Goal: Task Accomplishment & Management: Manage account settings

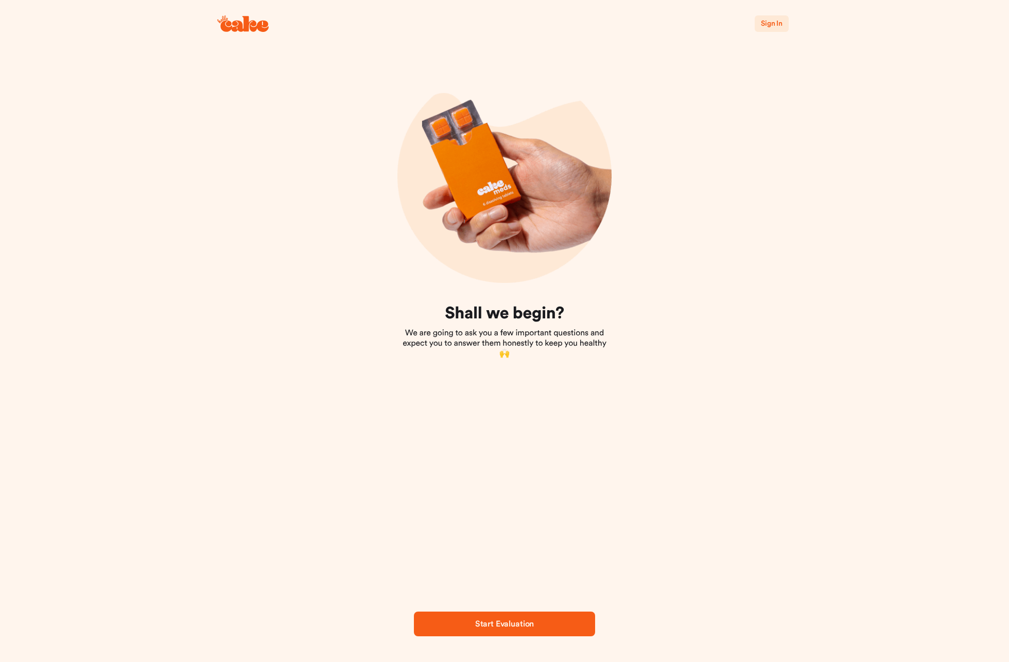
click at [769, 23] on span "Sign In" at bounding box center [772, 23] width 22 height 7
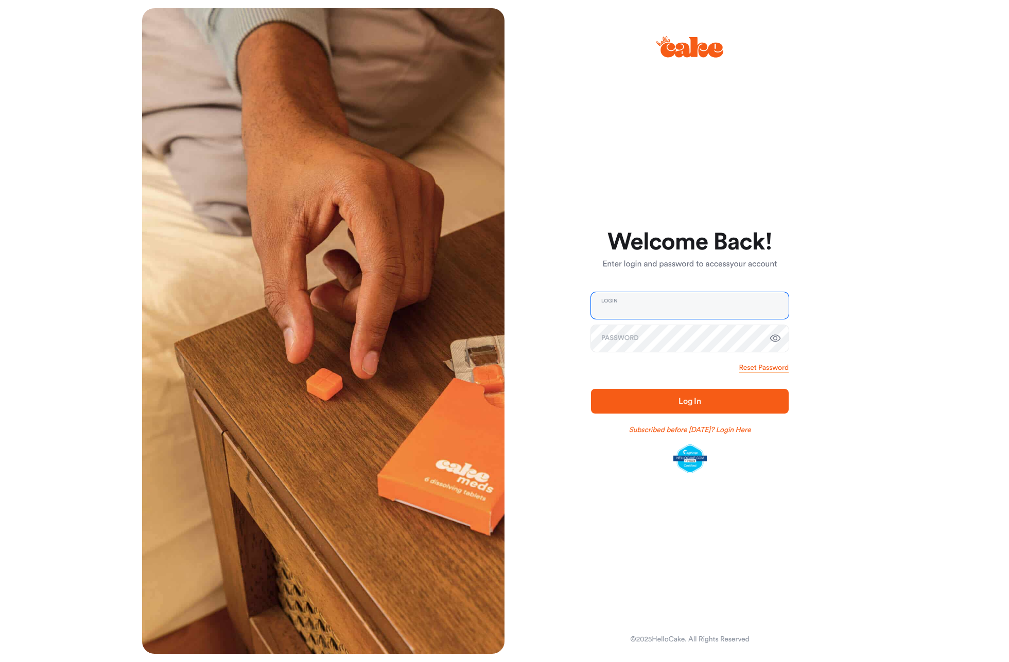
click at [719, 309] on input "email" at bounding box center [690, 305] width 198 height 27
type input "**********"
click at [656, 310] on input "**********" at bounding box center [690, 305] width 198 height 27
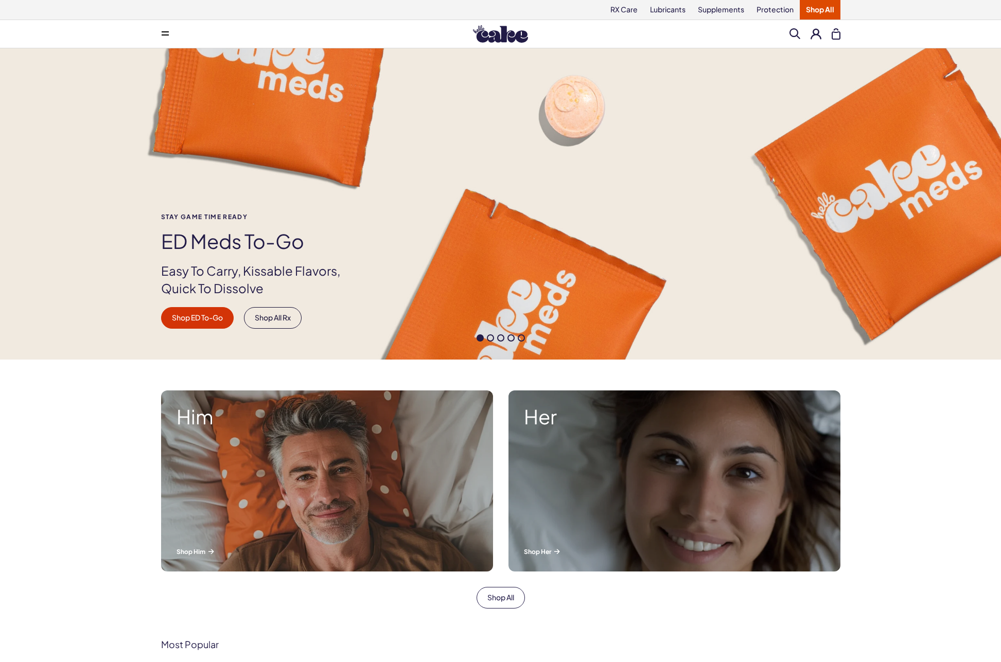
click at [814, 34] on button at bounding box center [816, 33] width 11 height 11
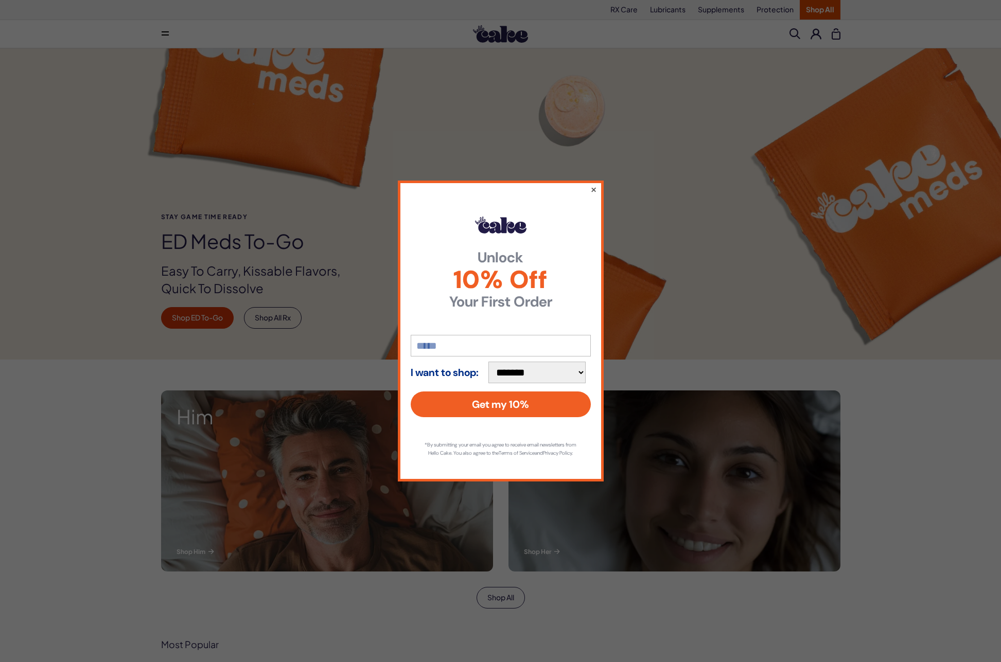
click at [596, 184] on button "×" at bounding box center [593, 189] width 7 height 12
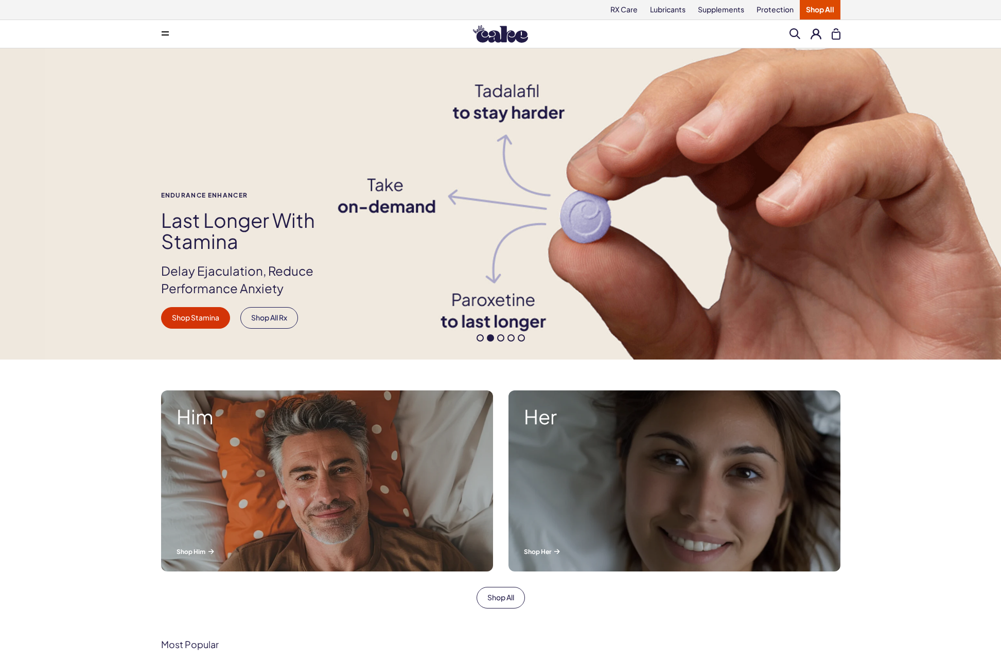
click at [837, 34] on button at bounding box center [836, 33] width 9 height 11
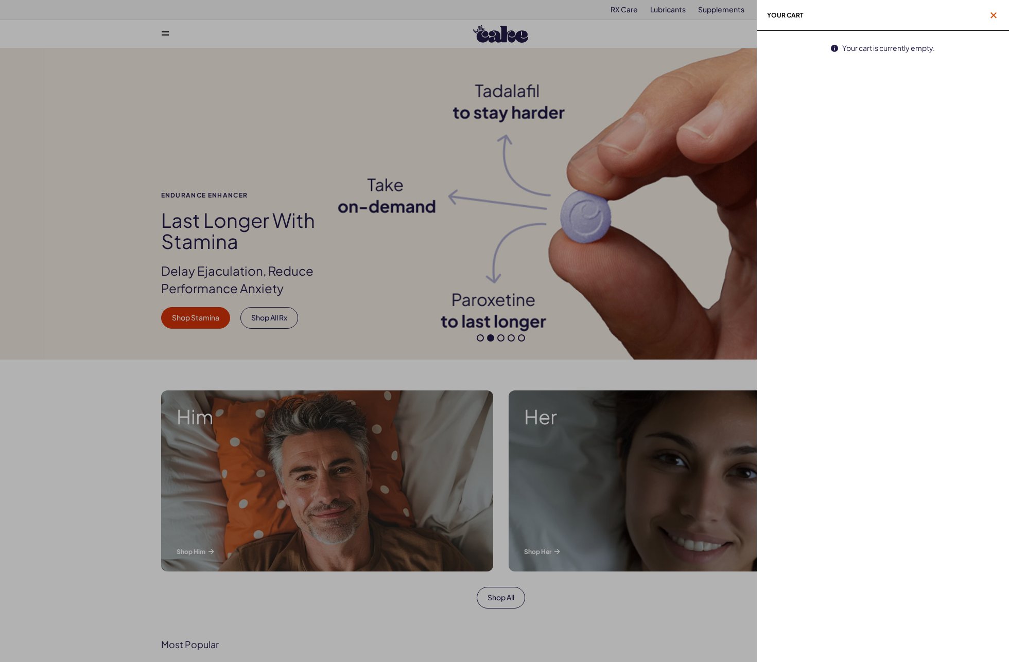
click at [993, 12] on span "button" at bounding box center [993, 15] width 10 height 10
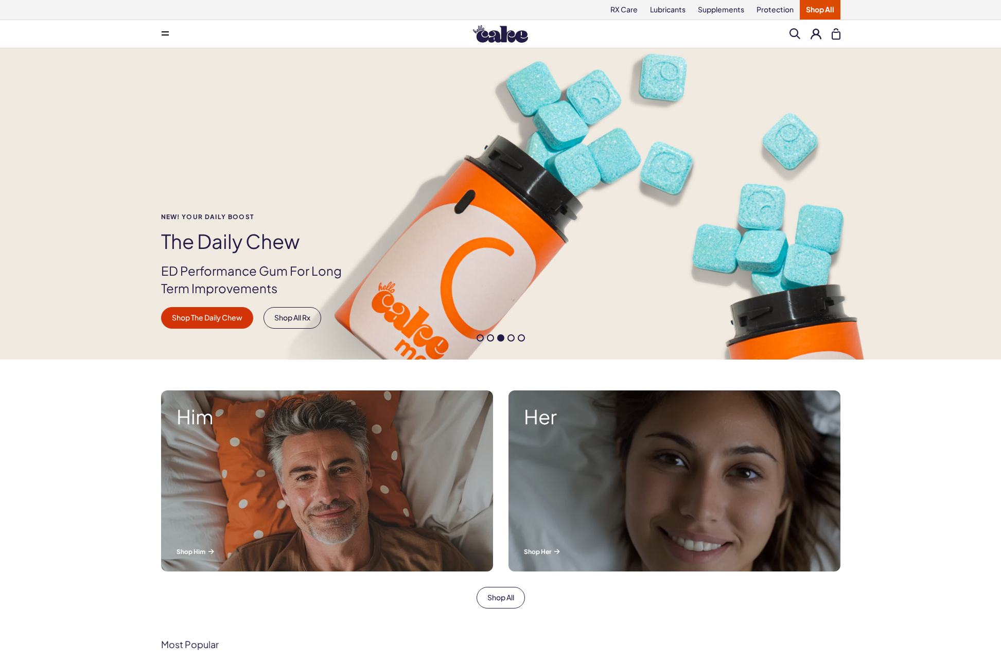
click at [164, 36] on span at bounding box center [165, 33] width 7 height 5
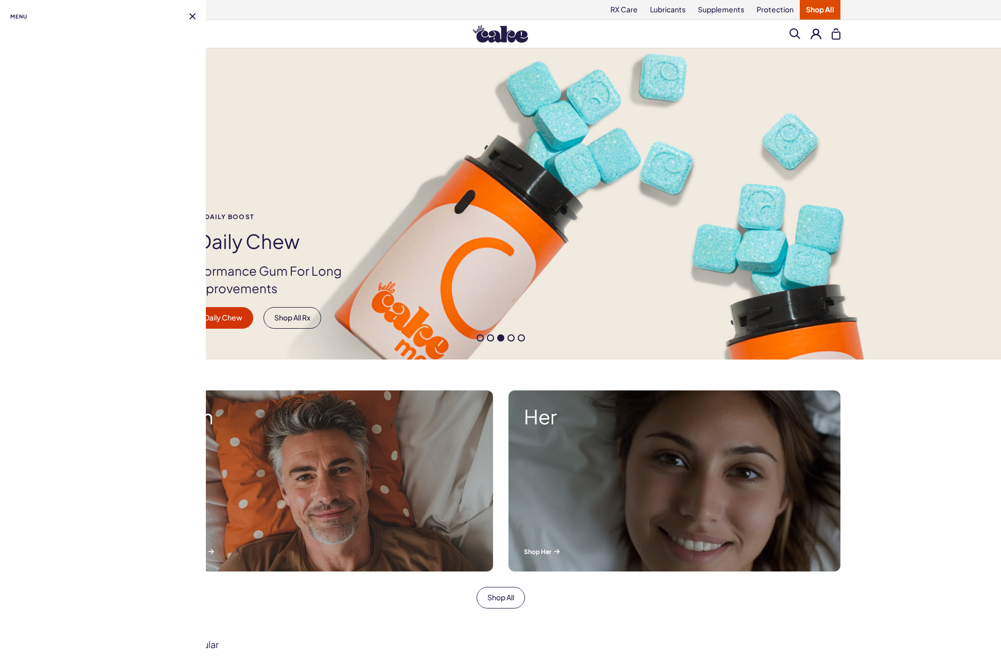
click at [192, 14] on button at bounding box center [192, 16] width 6 height 6
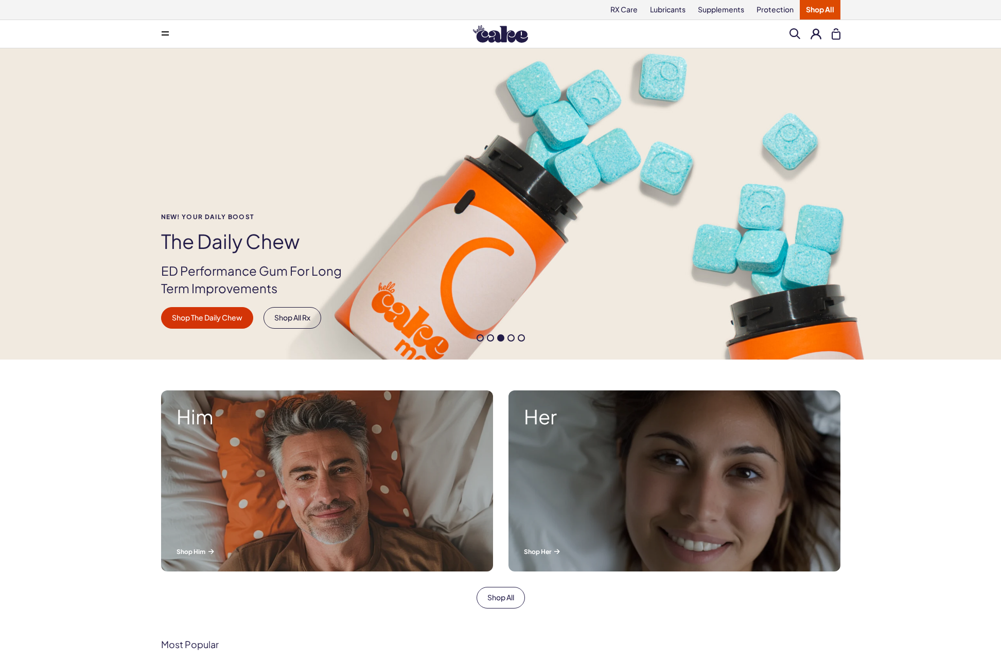
click at [43, 329] on div "NEW! YOUR DAILY BOOST The Daily Chew ED Performance Gum For Long Term Improveme…" at bounding box center [500, 203] width 1001 height 311
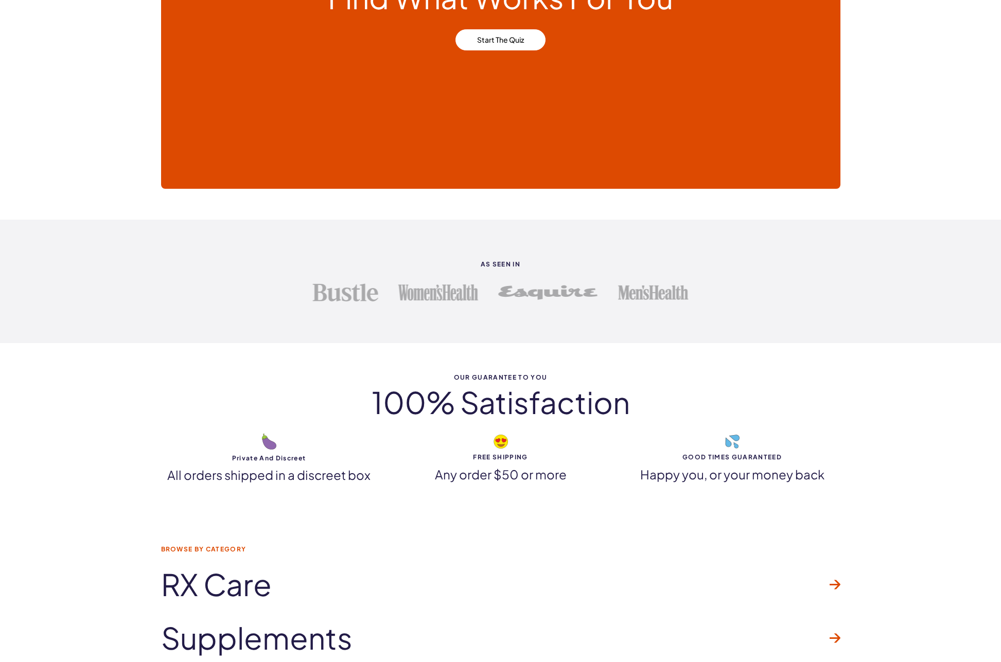
scroll to position [3031, 0]
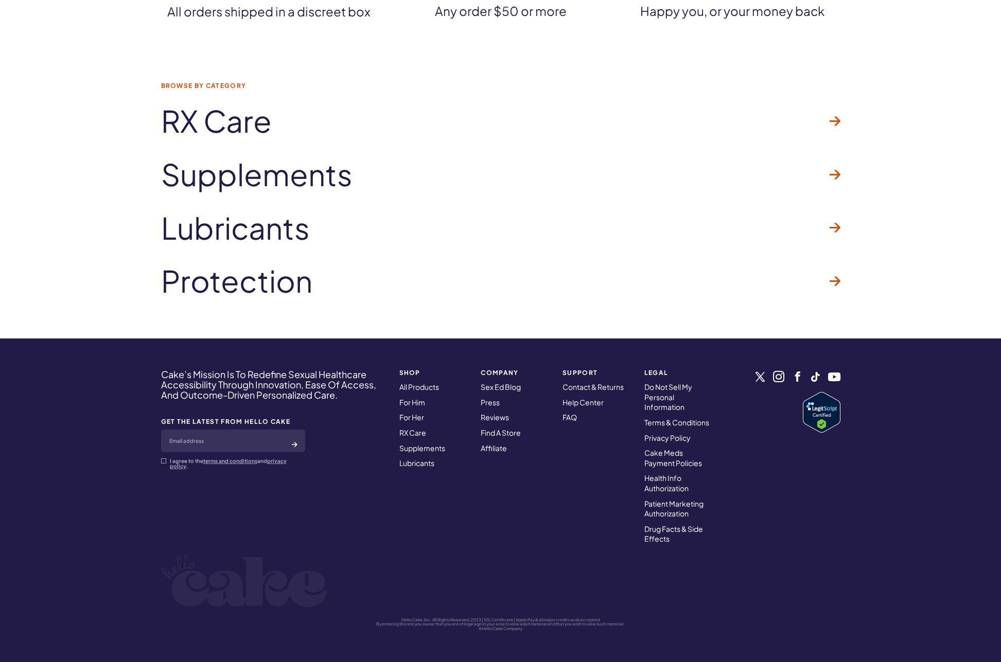
click at [394, 516] on nav "SHOP All Products For Him For Her RX Care Supplements Lubricants" at bounding box center [434, 456] width 82 height 187
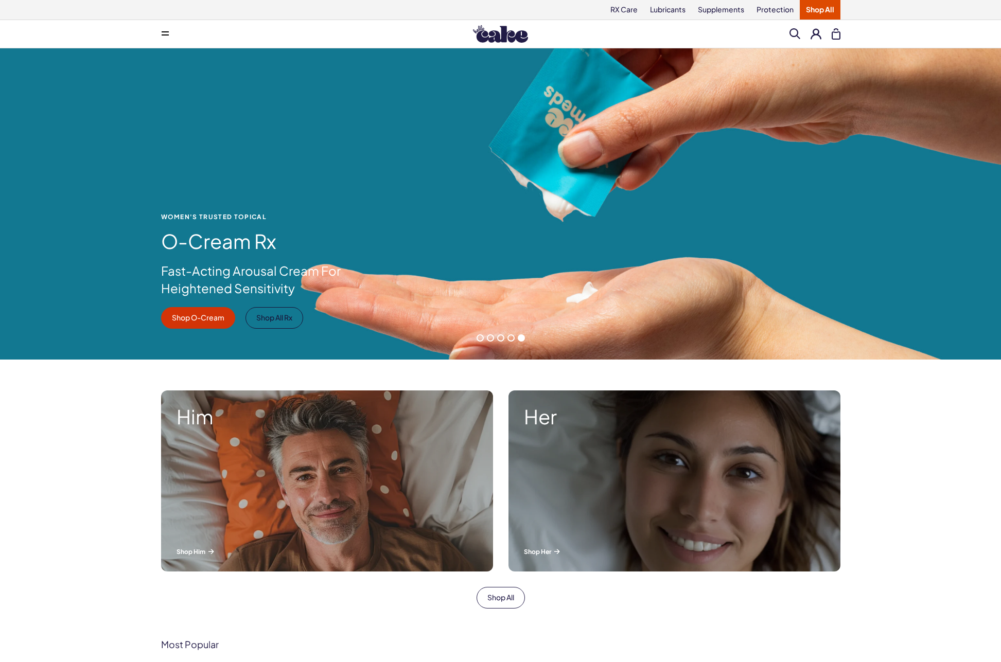
click at [814, 34] on button at bounding box center [816, 33] width 11 height 11
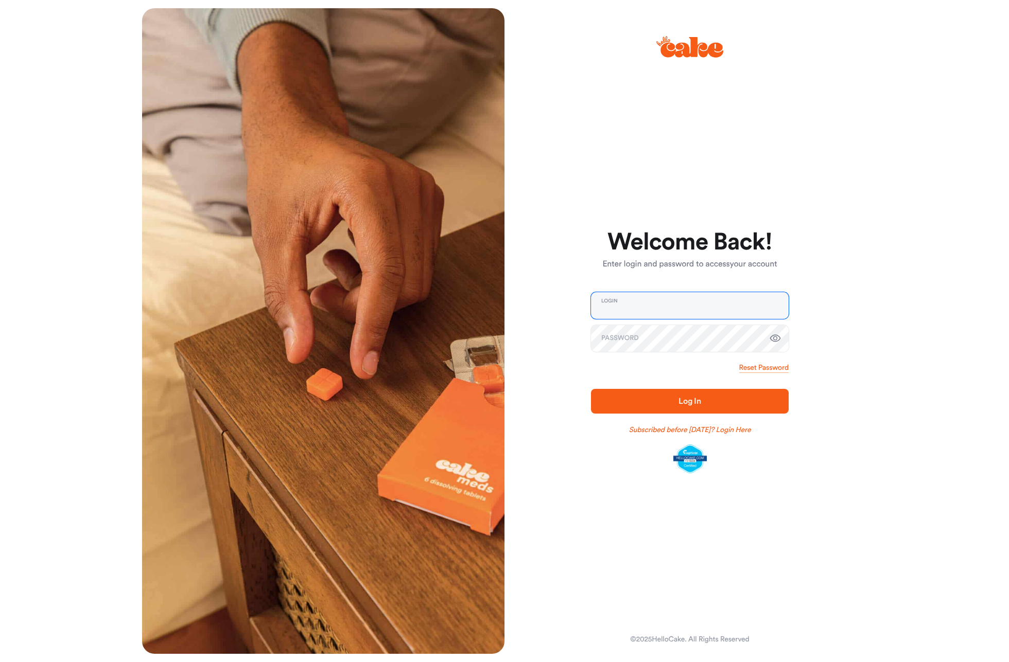
click at [711, 305] on input "email" at bounding box center [690, 305] width 198 height 27
type input "**********"
click at [773, 336] on icon "button" at bounding box center [775, 338] width 12 height 12
click at [775, 340] on icon "button" at bounding box center [775, 339] width 11 height 10
click at [627, 309] on input "email" at bounding box center [690, 305] width 198 height 27
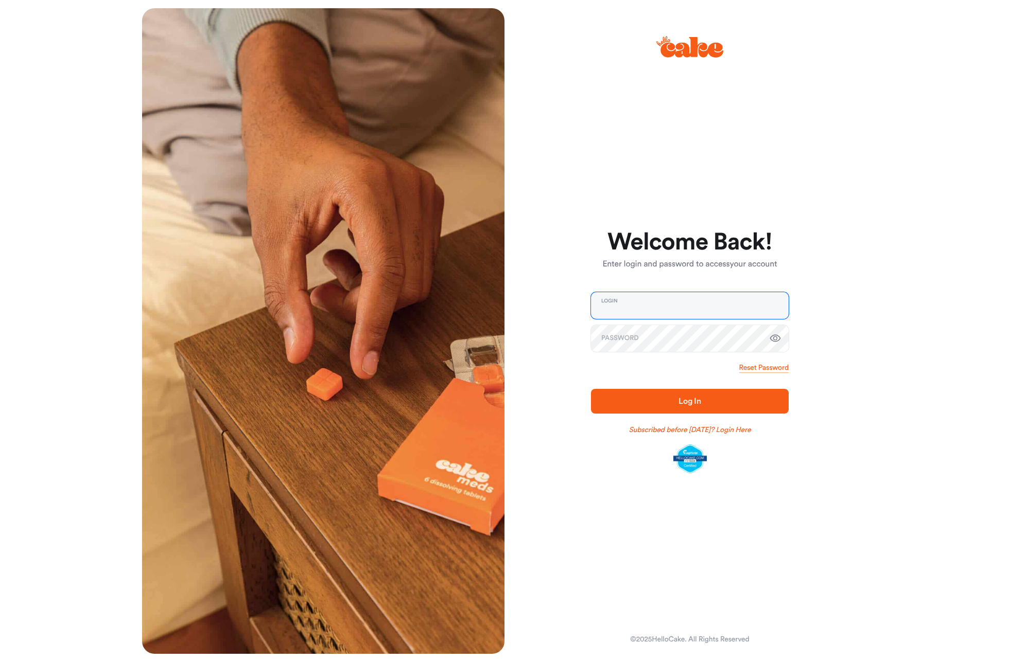
type input "**********"
click at [765, 365] on link "Reset Password" at bounding box center [763, 368] width 49 height 10
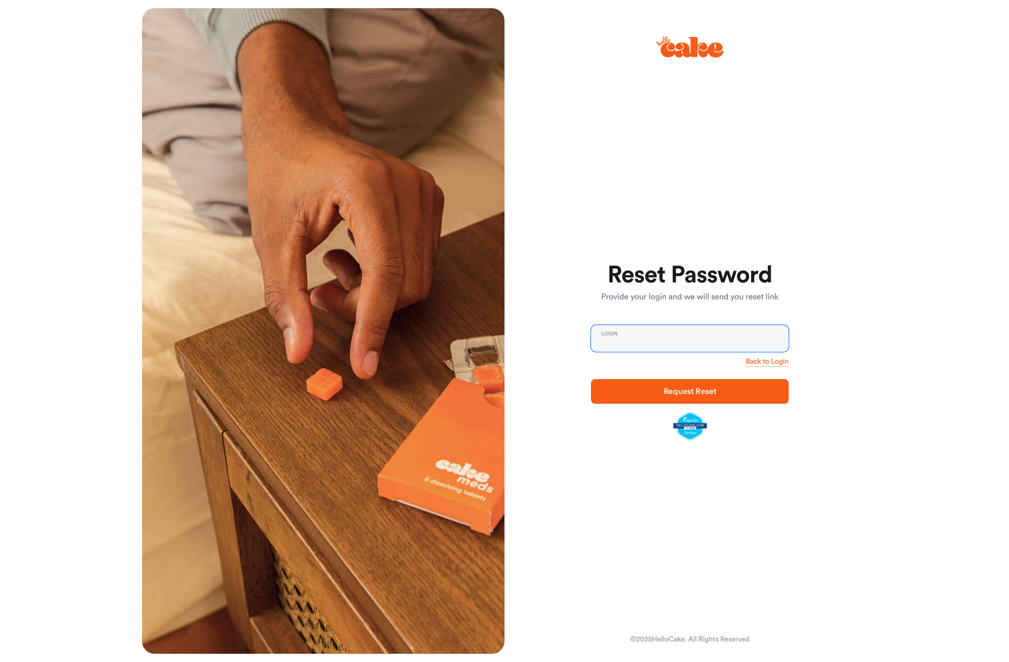
click at [727, 339] on input "email" at bounding box center [690, 338] width 198 height 27
type input "**********"
click at [779, 359] on link "Back to Login" at bounding box center [766, 362] width 43 height 10
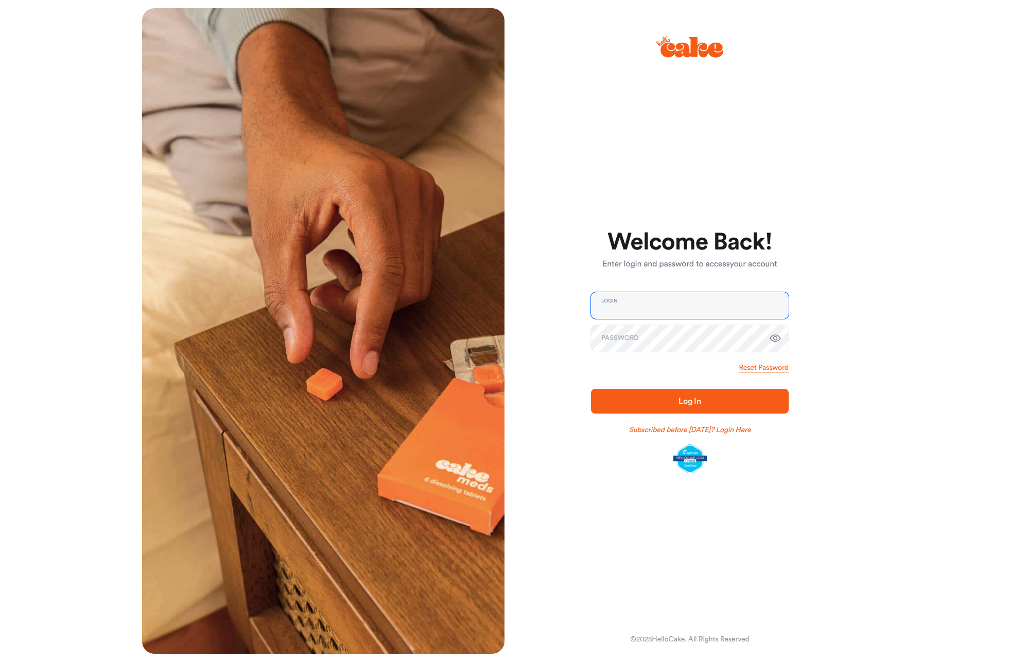
click at [683, 309] on input "email" at bounding box center [690, 305] width 198 height 27
type input "**********"
click at [768, 365] on link "Reset Password" at bounding box center [763, 368] width 49 height 10
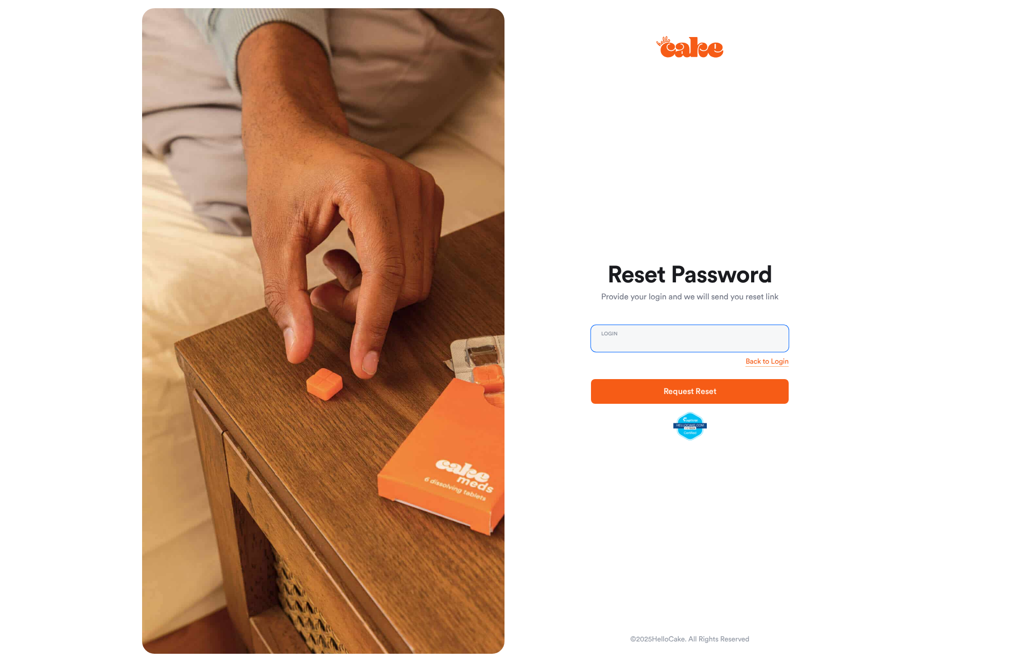
click at [723, 345] on input "email" at bounding box center [690, 338] width 198 height 27
type input "**********"
click at [696, 398] on button "Request Reset" at bounding box center [690, 391] width 198 height 25
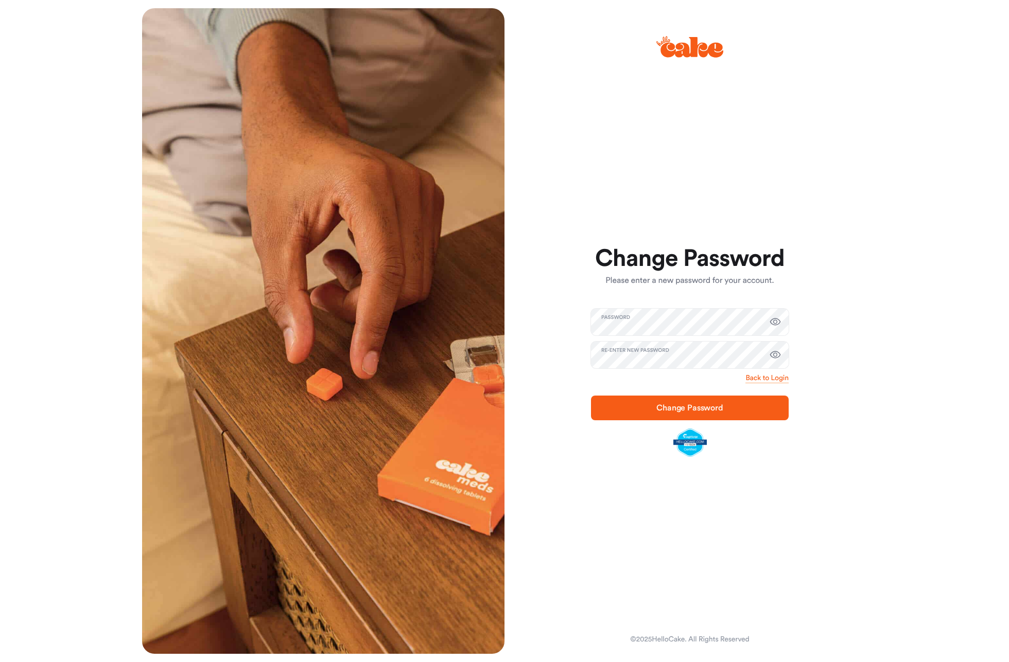
click at [775, 357] on icon "button" at bounding box center [775, 355] width 12 height 12
click at [684, 410] on span "Change Password" at bounding box center [689, 408] width 67 height 8
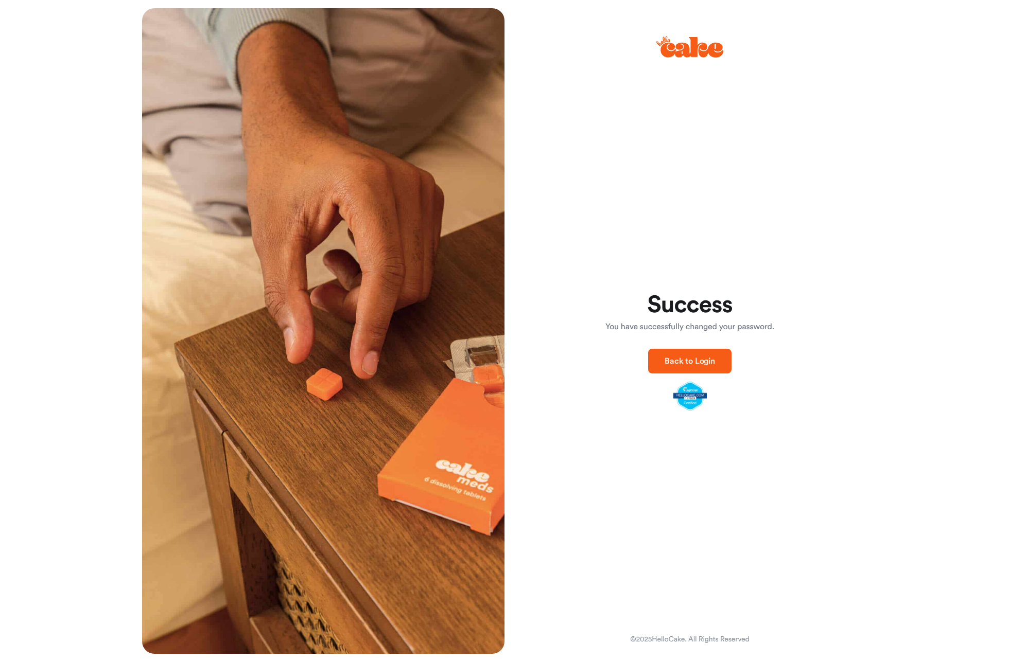
click at [684, 362] on span "Back to Login" at bounding box center [689, 361] width 50 height 8
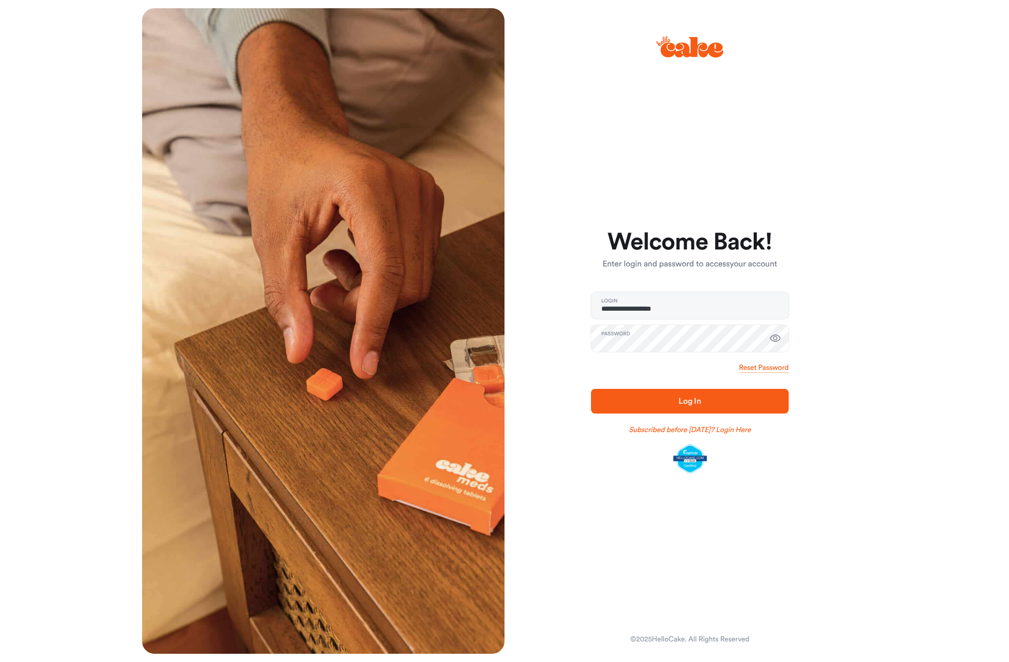
click at [677, 406] on span "Log In" at bounding box center [689, 401] width 165 height 12
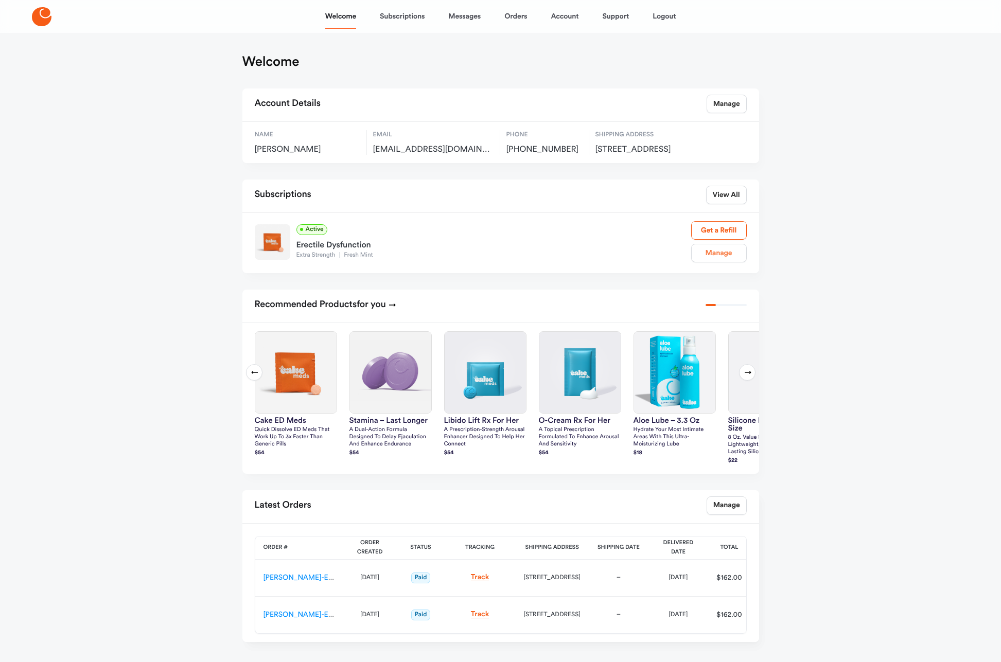
click at [716, 262] on link "Manage" at bounding box center [719, 253] width 56 height 19
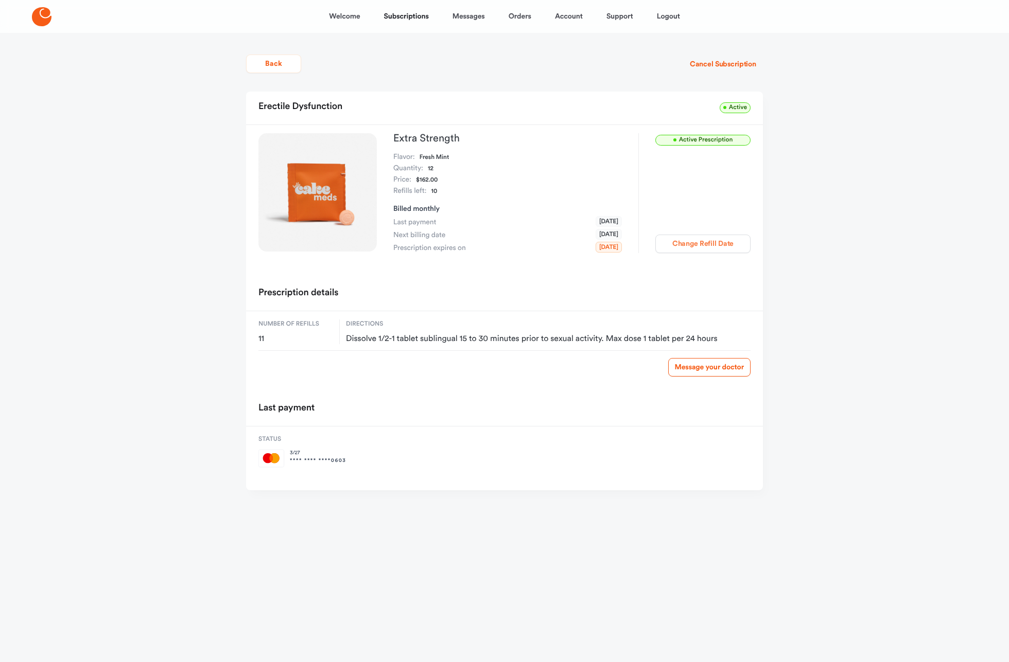
click at [717, 243] on button "Change Refill Date" at bounding box center [702, 244] width 95 height 19
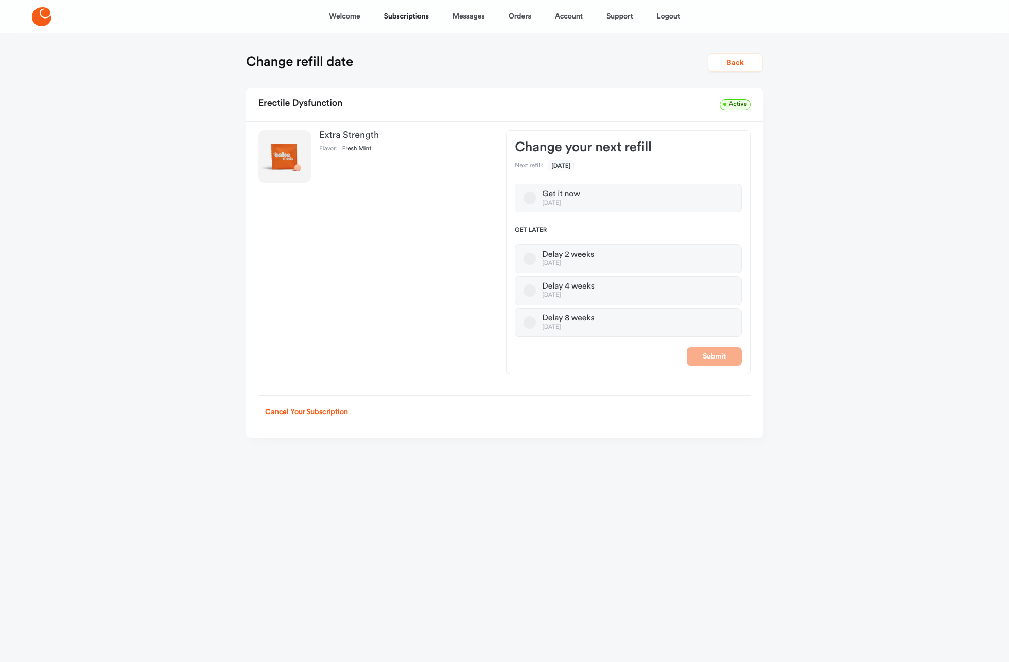
click at [529, 323] on button "Delay 8 weeks [DATE]" at bounding box center [529, 323] width 12 height 12
click at [715, 356] on button "Submit" at bounding box center [714, 356] width 55 height 19
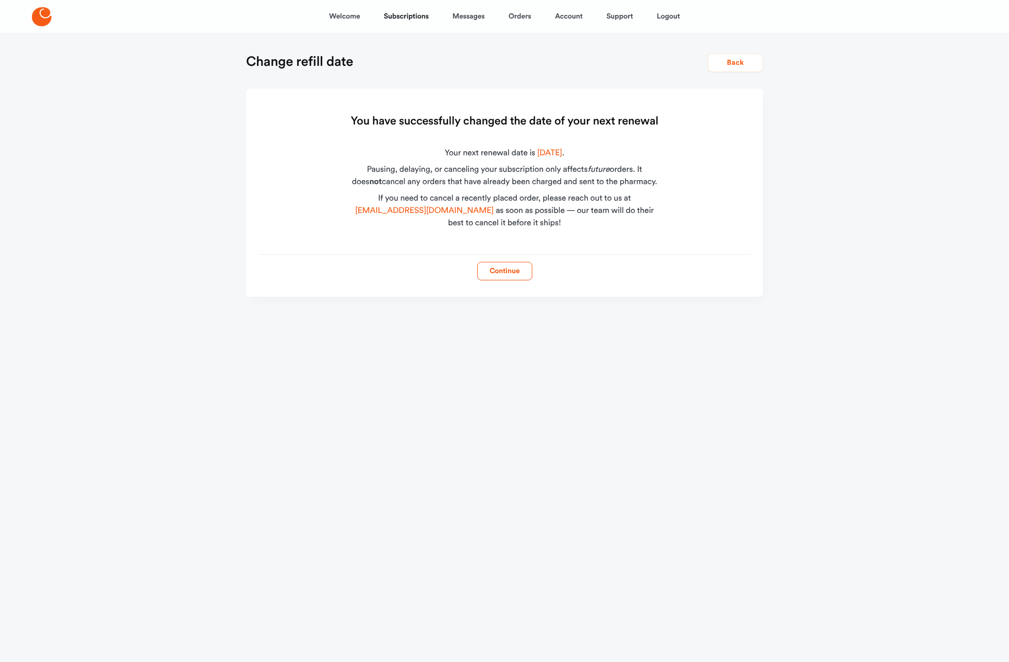
click at [876, 220] on div "Welcome Subscriptions Messages Orders Account Support Logout Change refill date…" at bounding box center [504, 177] width 1009 height 355
click at [494, 264] on button "Continue" at bounding box center [504, 271] width 55 height 19
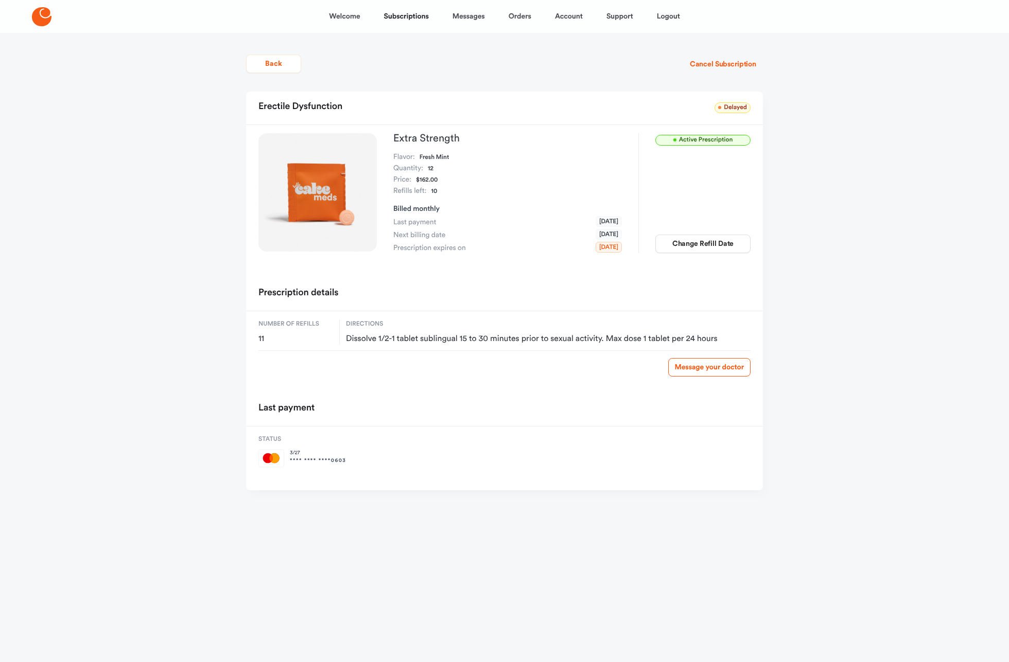
click at [871, 182] on div "Welcome Subscriptions Messages Orders Account Support Logout Back Cancel Subscr…" at bounding box center [504, 266] width 1009 height 532
click at [928, 241] on div "Welcome Subscriptions Messages Orders Account Support Logout Back Cancel Subscr…" at bounding box center [504, 266] width 1009 height 532
click at [345, 15] on link "Welcome" at bounding box center [344, 16] width 31 height 25
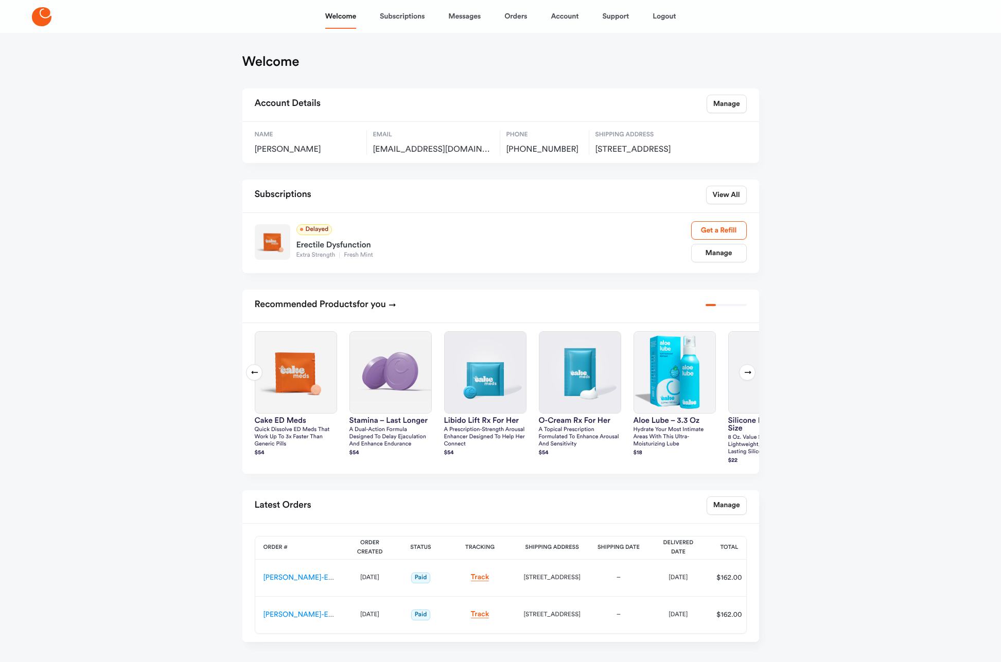
click at [746, 377] on icon at bounding box center [748, 372] width 8 height 8
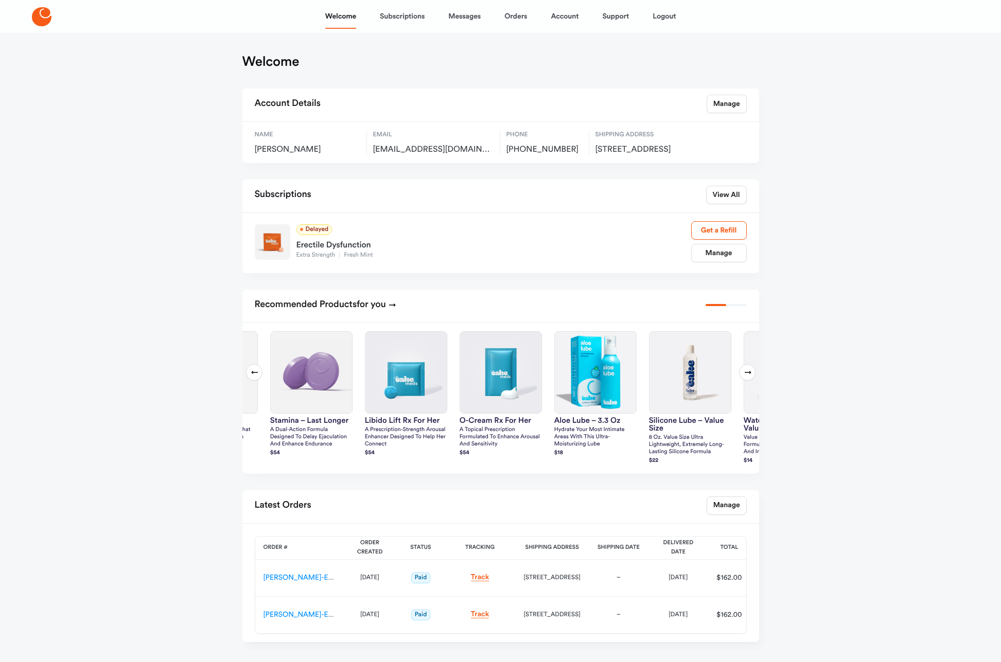
click at [746, 377] on icon at bounding box center [748, 372] width 8 height 8
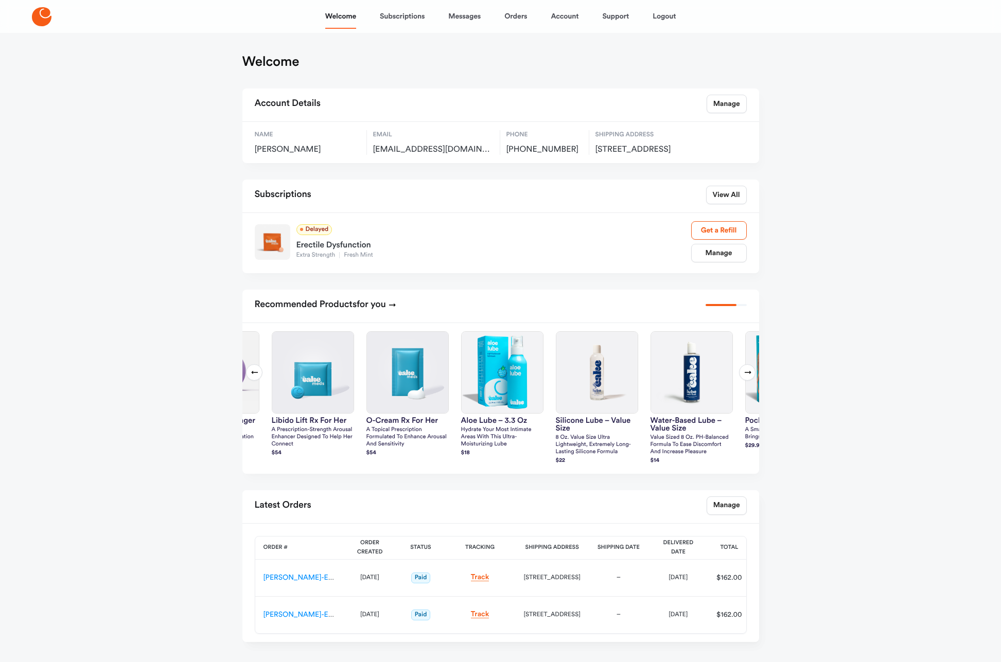
click at [746, 377] on icon at bounding box center [748, 372] width 8 height 8
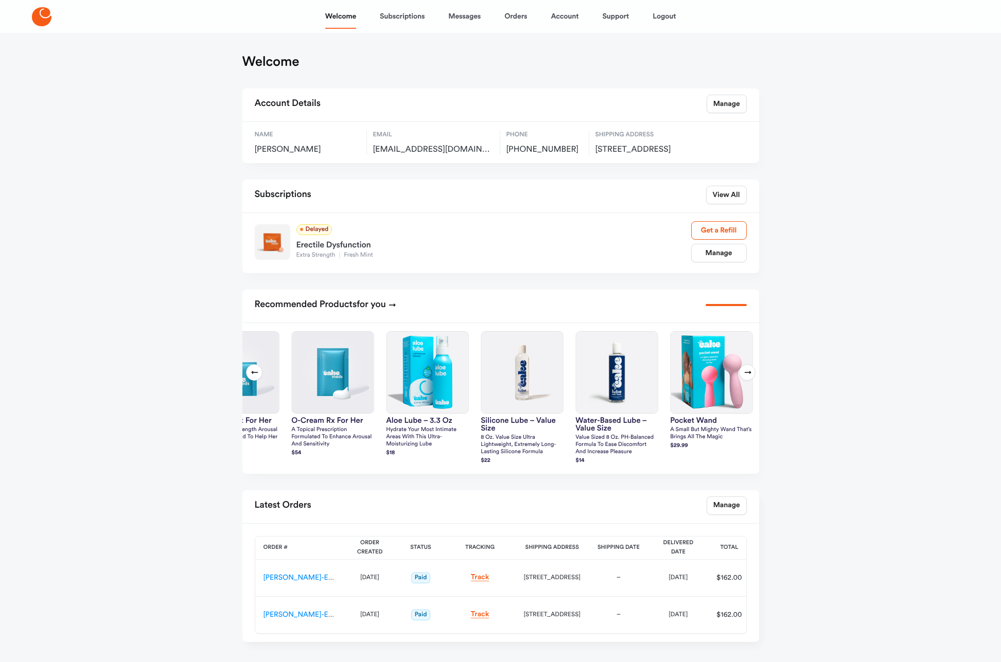
click at [746, 377] on icon at bounding box center [748, 372] width 8 height 8
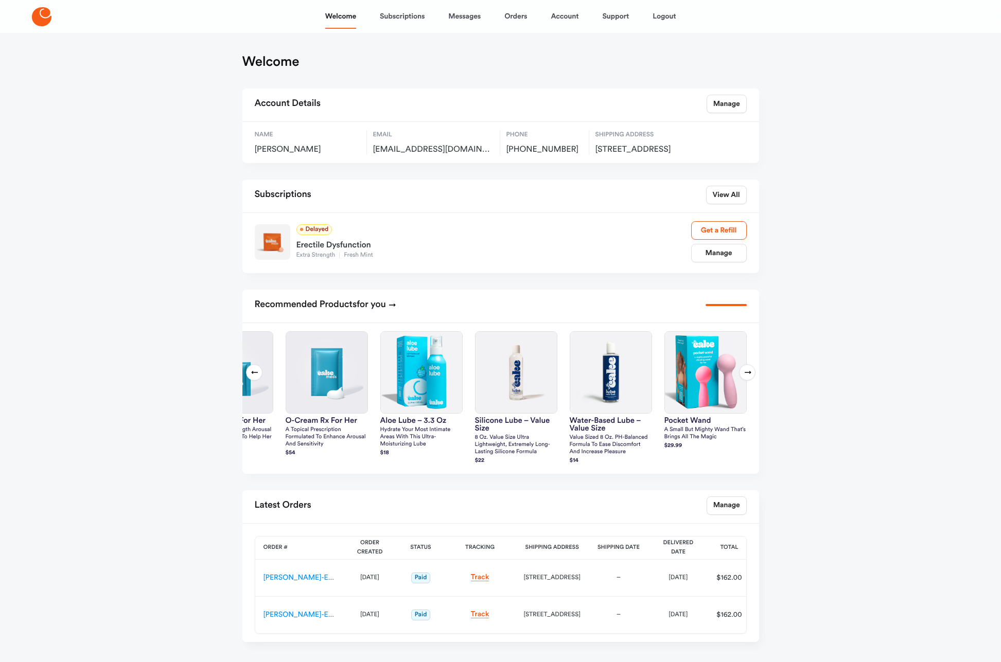
click at [742, 381] on button "Next slide" at bounding box center [747, 372] width 16 height 16
click at [746, 377] on icon at bounding box center [748, 372] width 8 height 8
click at [801, 317] on div "Welcome Subscriptions Messages Orders Account Support Logout Welcome Account De…" at bounding box center [500, 350] width 1001 height 700
